Goal: Check status: Check status

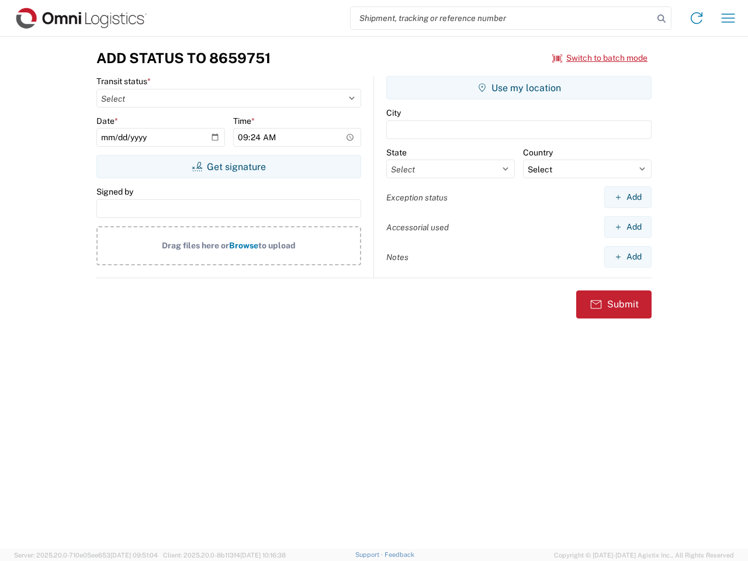
click at [502, 18] on input "search" at bounding box center [501, 18] width 303 height 22
click at [661, 19] on icon at bounding box center [661, 19] width 16 height 16
click at [696, 18] on icon at bounding box center [696, 18] width 19 height 19
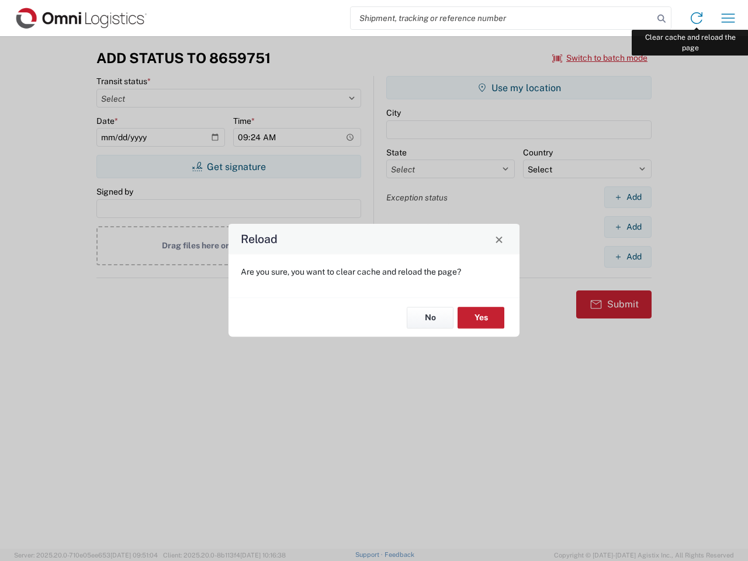
click at [728, 18] on div "Reload Are you sure, you want to clear cache and reload the page? No Yes" at bounding box center [374, 280] width 748 height 561
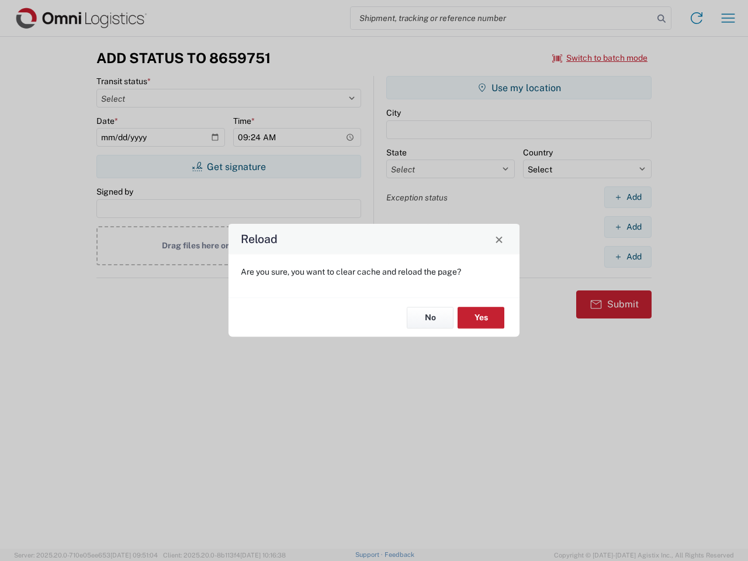
click at [600, 58] on div "Reload Are you sure, you want to clear cache and reload the page? No Yes" at bounding box center [374, 280] width 748 height 561
click at [228, 166] on div "Reload Are you sure, you want to clear cache and reload the page? No Yes" at bounding box center [374, 280] width 748 height 561
click at [519, 88] on div "Reload Are you sure, you want to clear cache and reload the page? No Yes" at bounding box center [374, 280] width 748 height 561
click at [627, 197] on div "Reload Are you sure, you want to clear cache and reload the page? No Yes" at bounding box center [374, 280] width 748 height 561
click at [627, 227] on div "Reload Are you sure, you want to clear cache and reload the page? No Yes" at bounding box center [374, 280] width 748 height 561
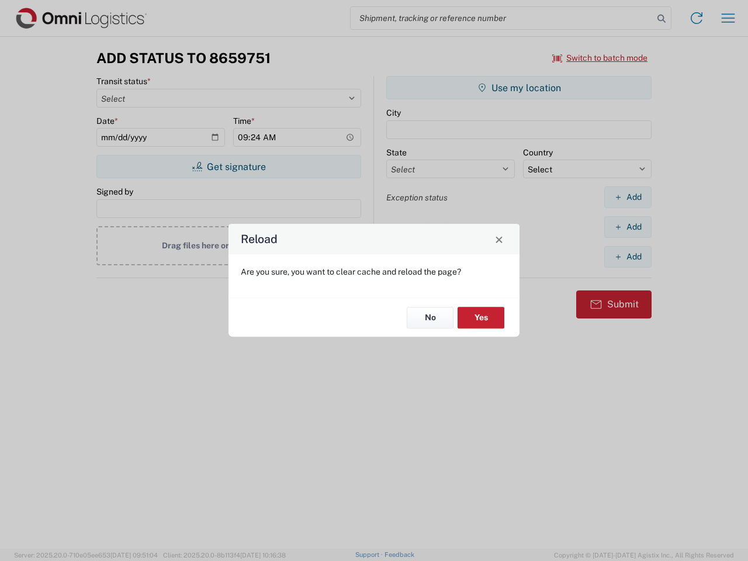
click at [627, 256] on div "Reload Are you sure, you want to clear cache and reload the page? No Yes" at bounding box center [374, 280] width 748 height 561
